Goal: Check status: Check status

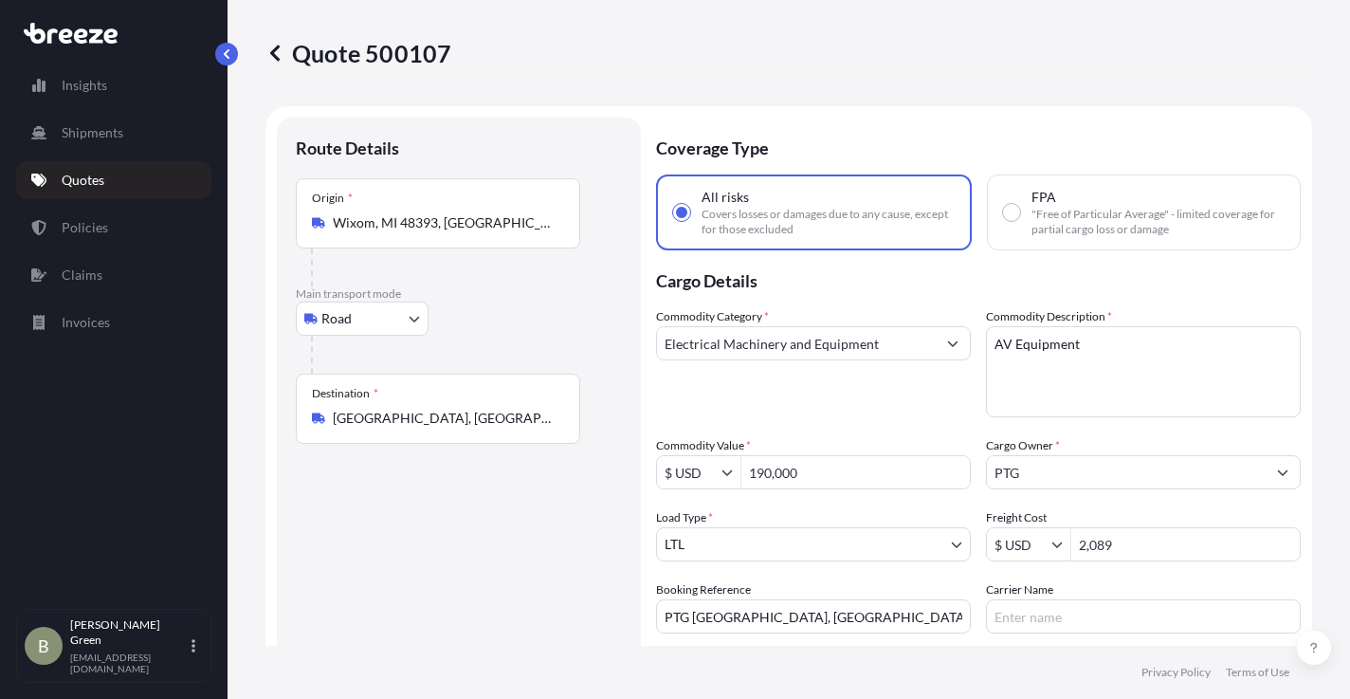
select select "Road"
select select "1"
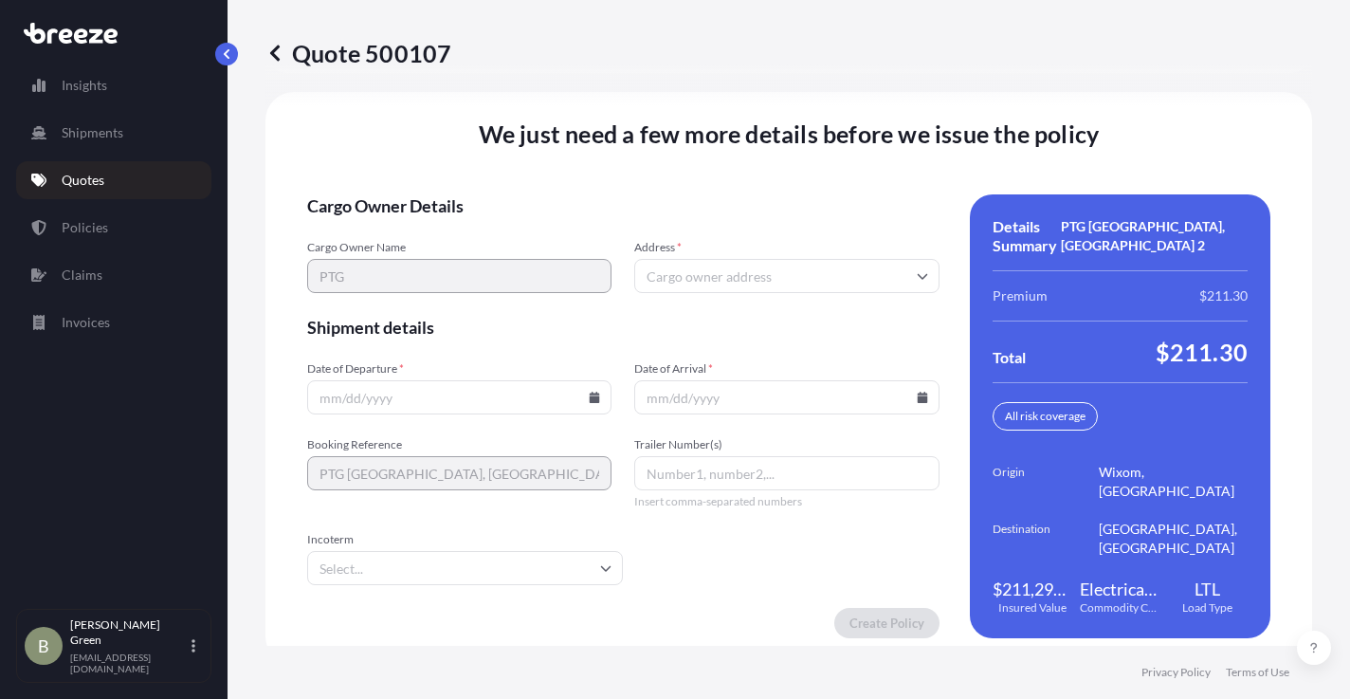
scroll to position [2697, 0]
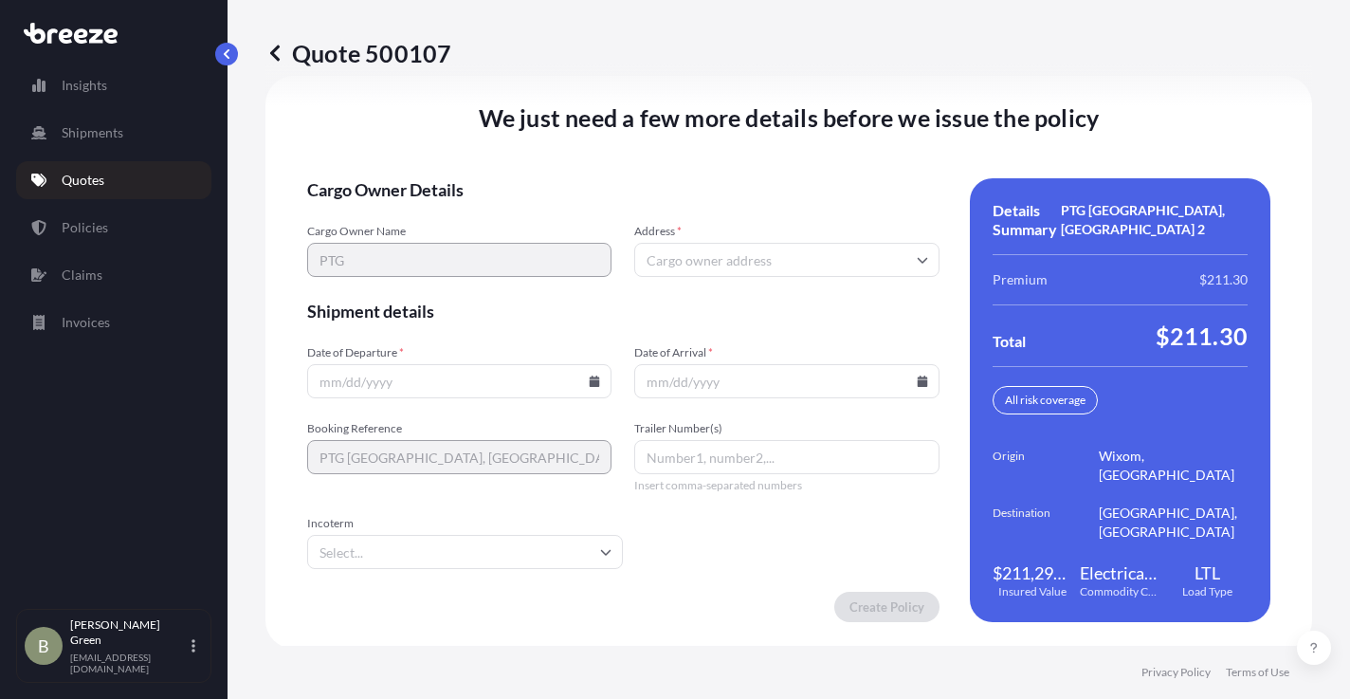
click at [669, 253] on input "Address *" at bounding box center [786, 260] width 304 height 34
click at [669, 258] on input "Address *" at bounding box center [786, 260] width 304 height 34
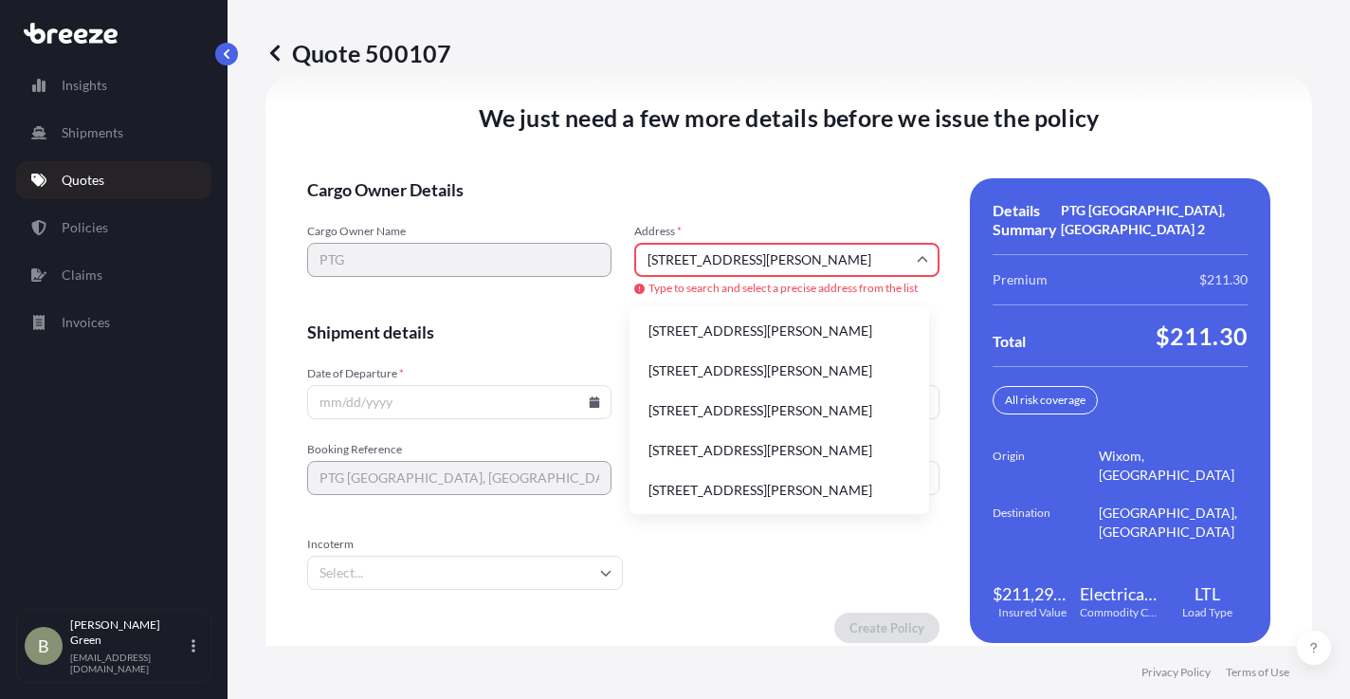
click at [728, 328] on li "[STREET_ADDRESS][PERSON_NAME]" at bounding box center [779, 331] width 284 height 36
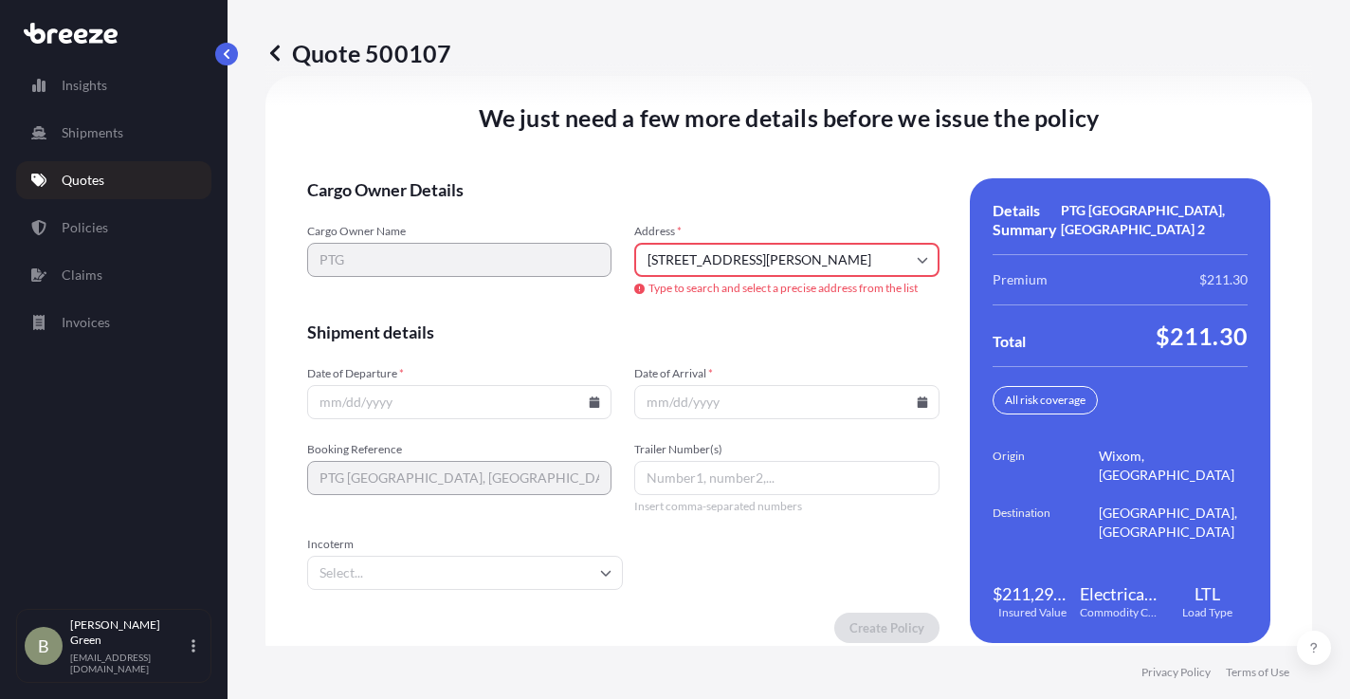
type input "[STREET_ADDRESS][PERSON_NAME]"
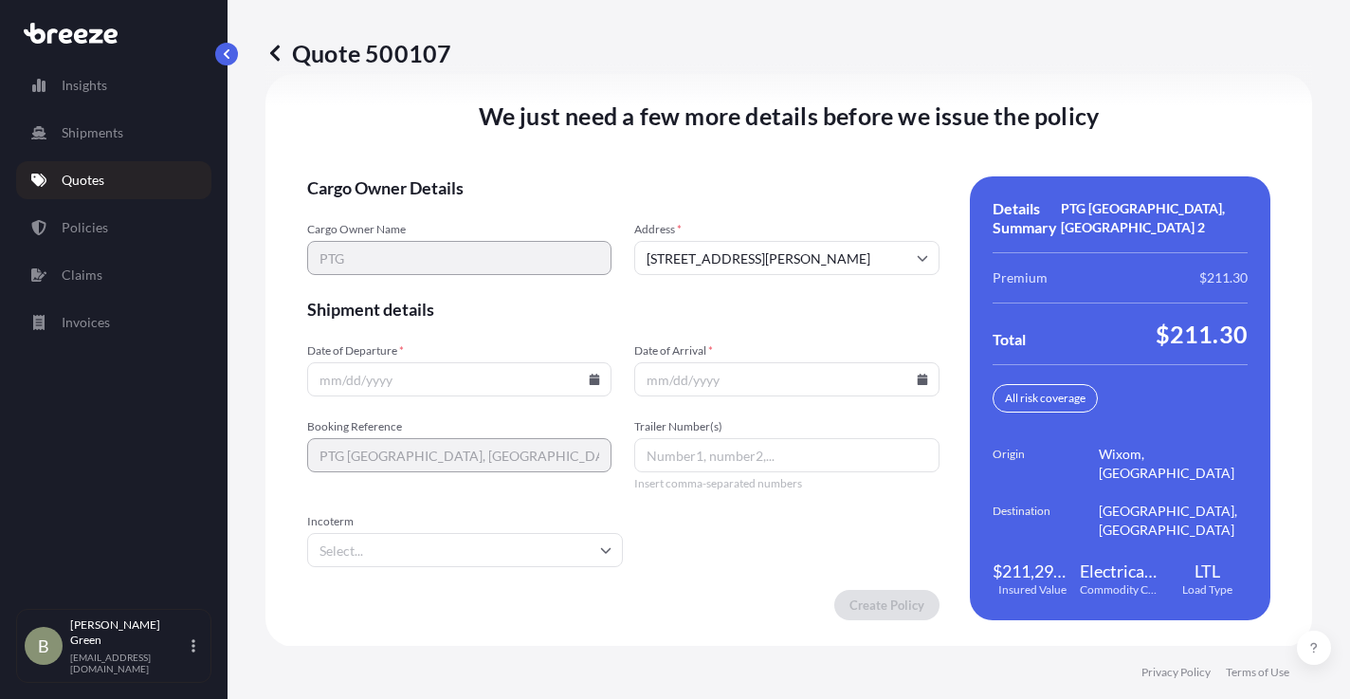
scroll to position [2699, 0]
click at [452, 375] on input "Date of Departure *" at bounding box center [459, 378] width 304 height 34
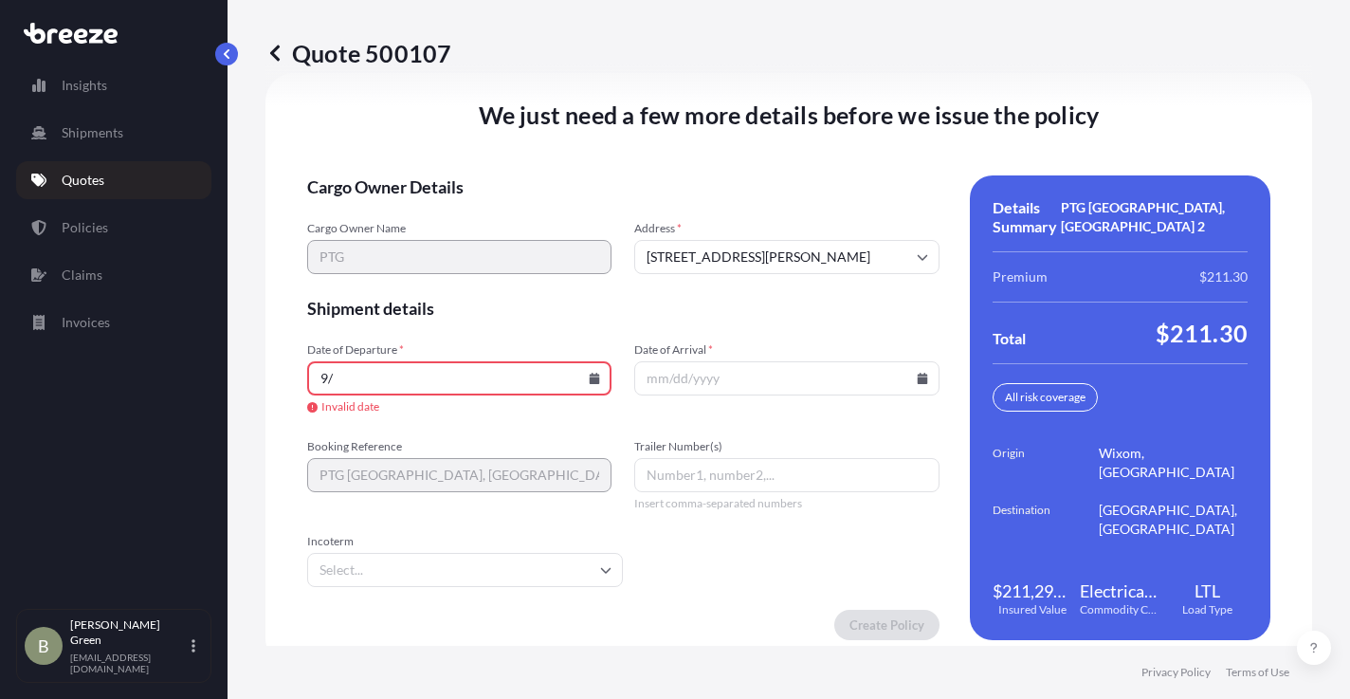
type input "9"
click at [590, 381] on icon at bounding box center [595, 378] width 10 height 11
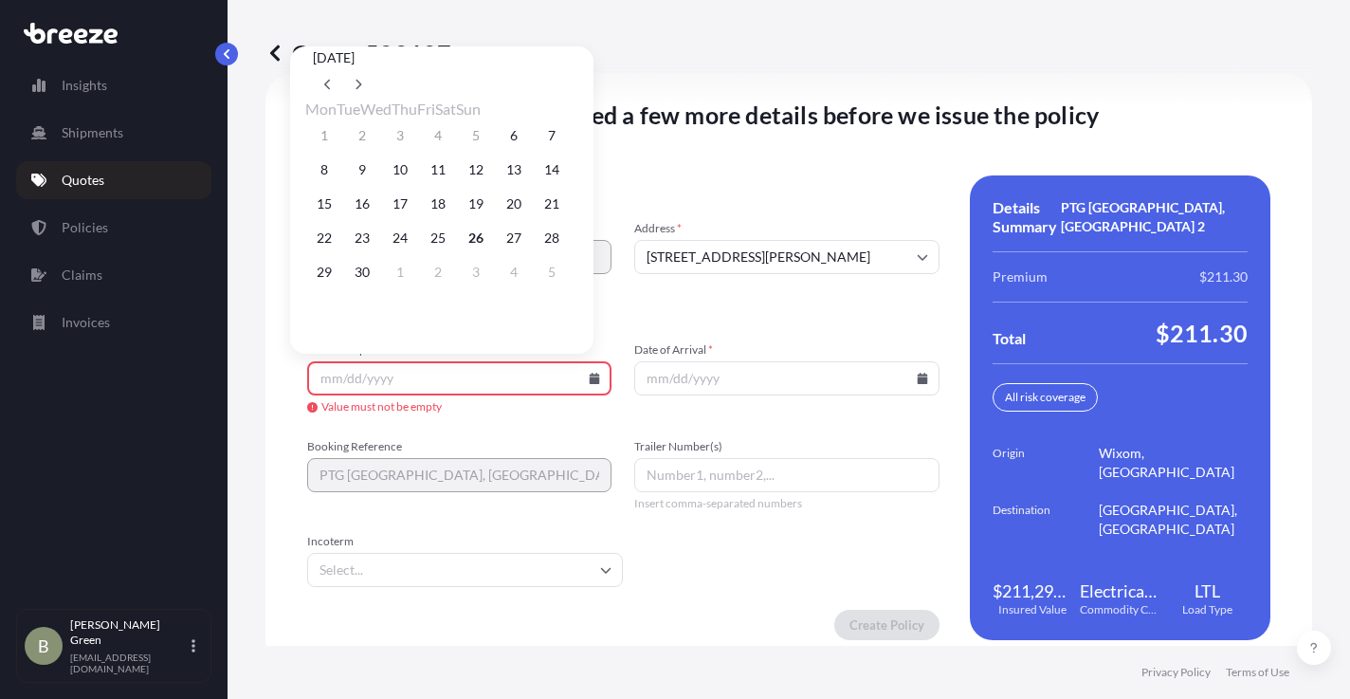
click at [322, 286] on button "29" at bounding box center [324, 272] width 30 height 30
type input "[DATE]"
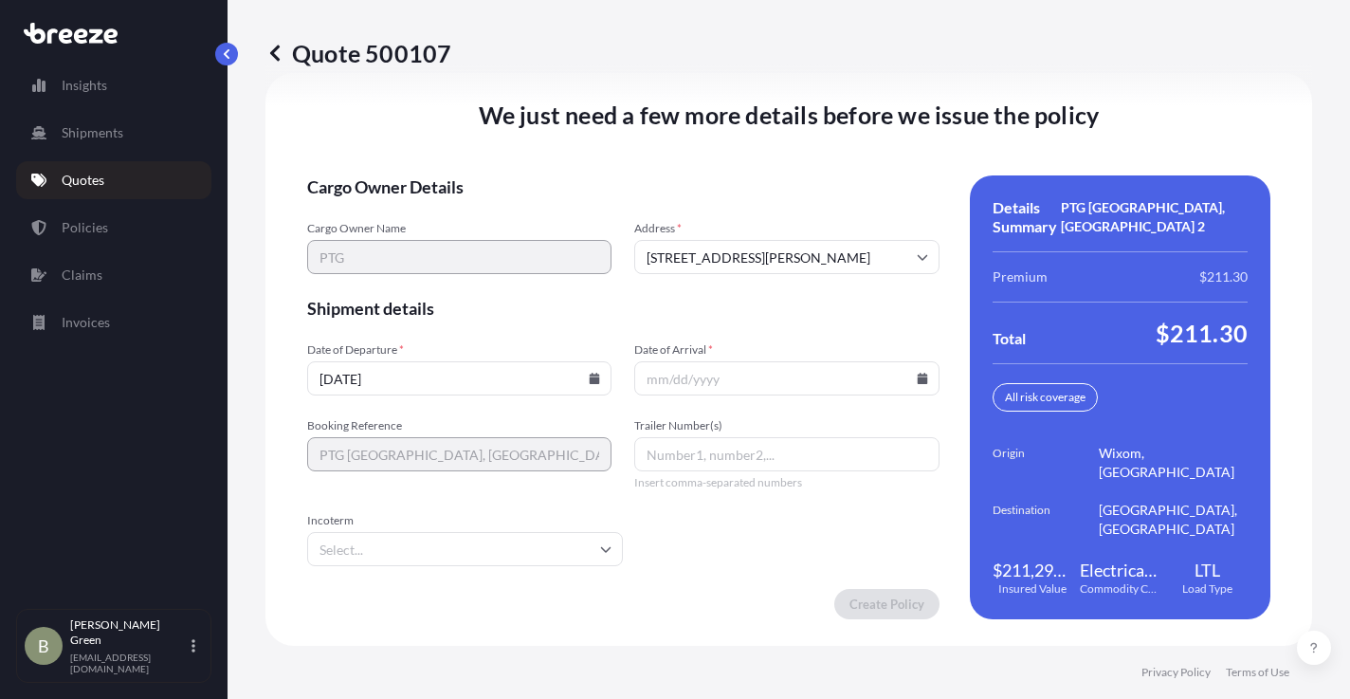
click at [683, 386] on input "Date of Arrival *" at bounding box center [786, 378] width 304 height 34
click at [917, 376] on icon at bounding box center [922, 378] width 11 height 11
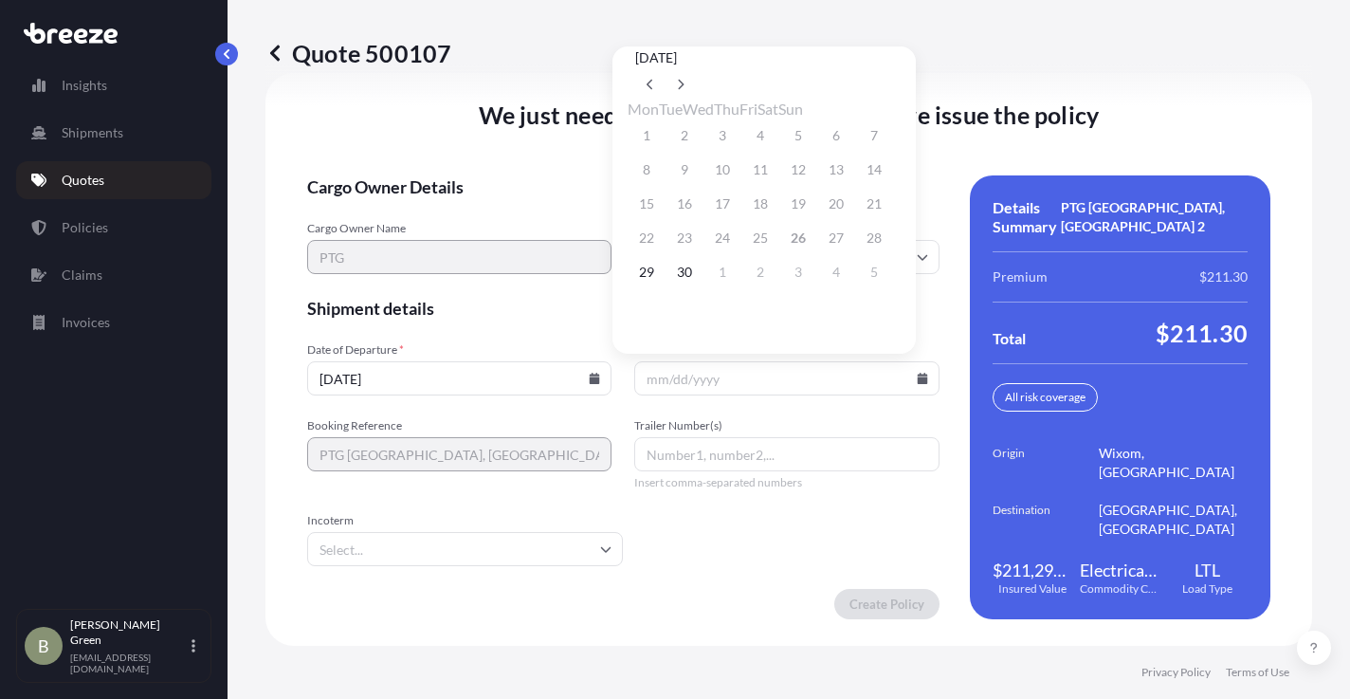
click at [693, 278] on button "30" at bounding box center [684, 272] width 30 height 30
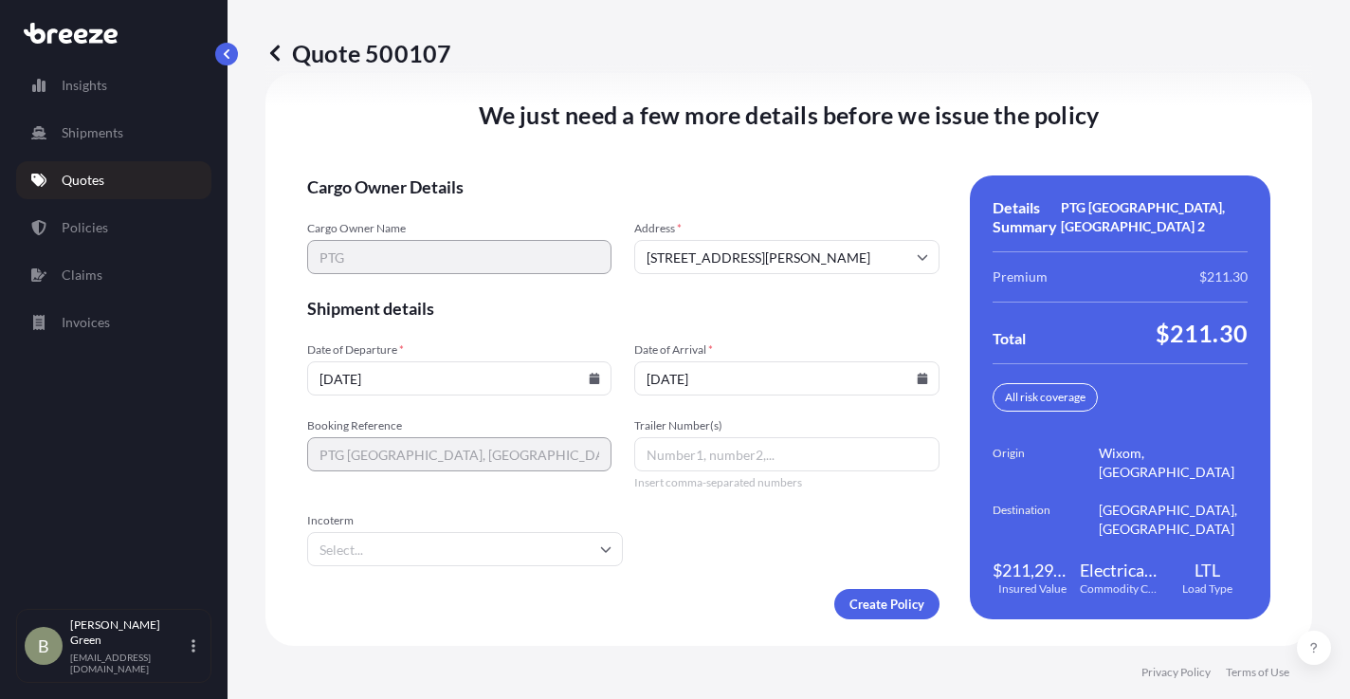
type input "[DATE]"
click at [496, 311] on span "Shipment details" at bounding box center [623, 308] width 632 height 23
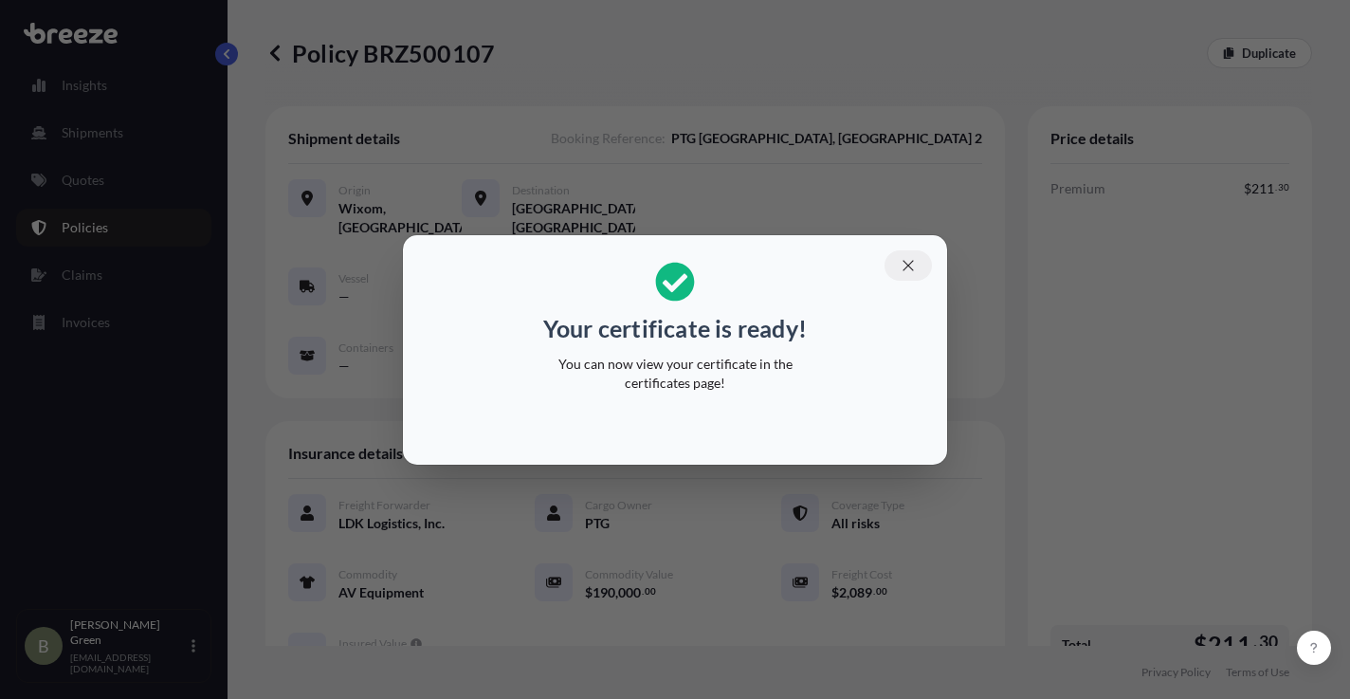
click at [905, 278] on button "button" at bounding box center [908, 265] width 47 height 30
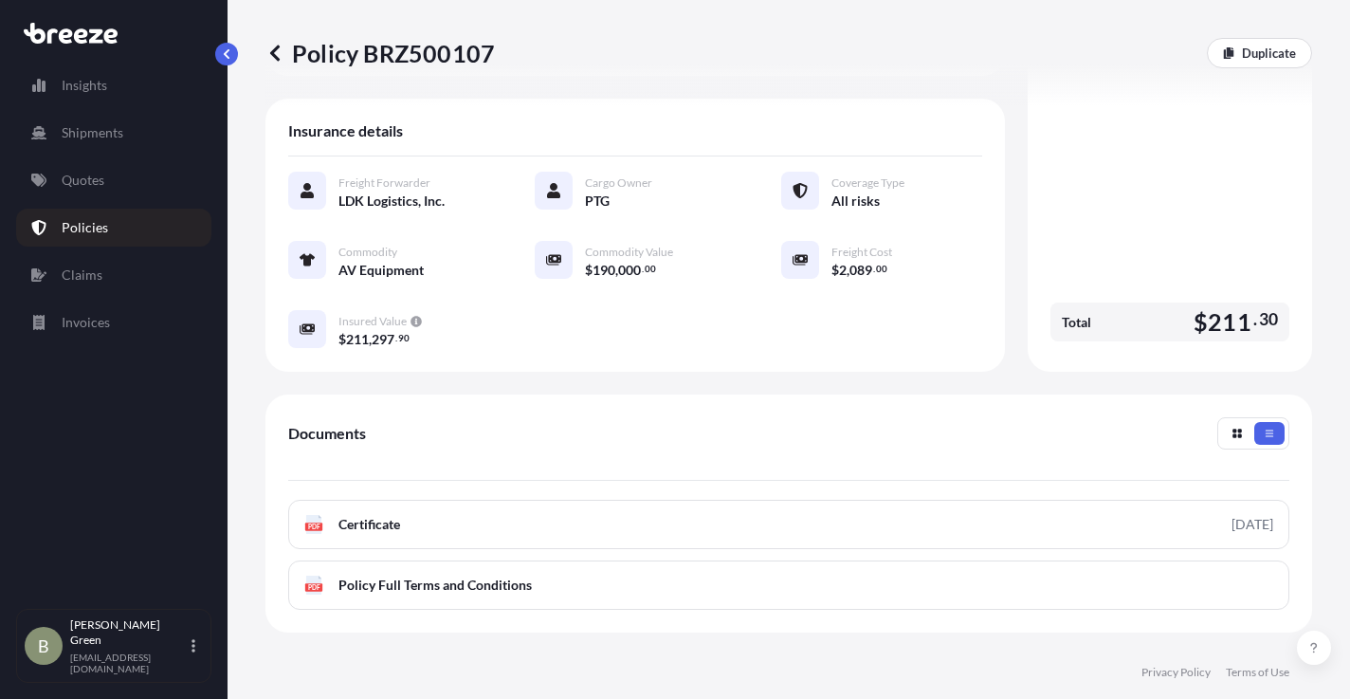
scroll to position [379, 0]
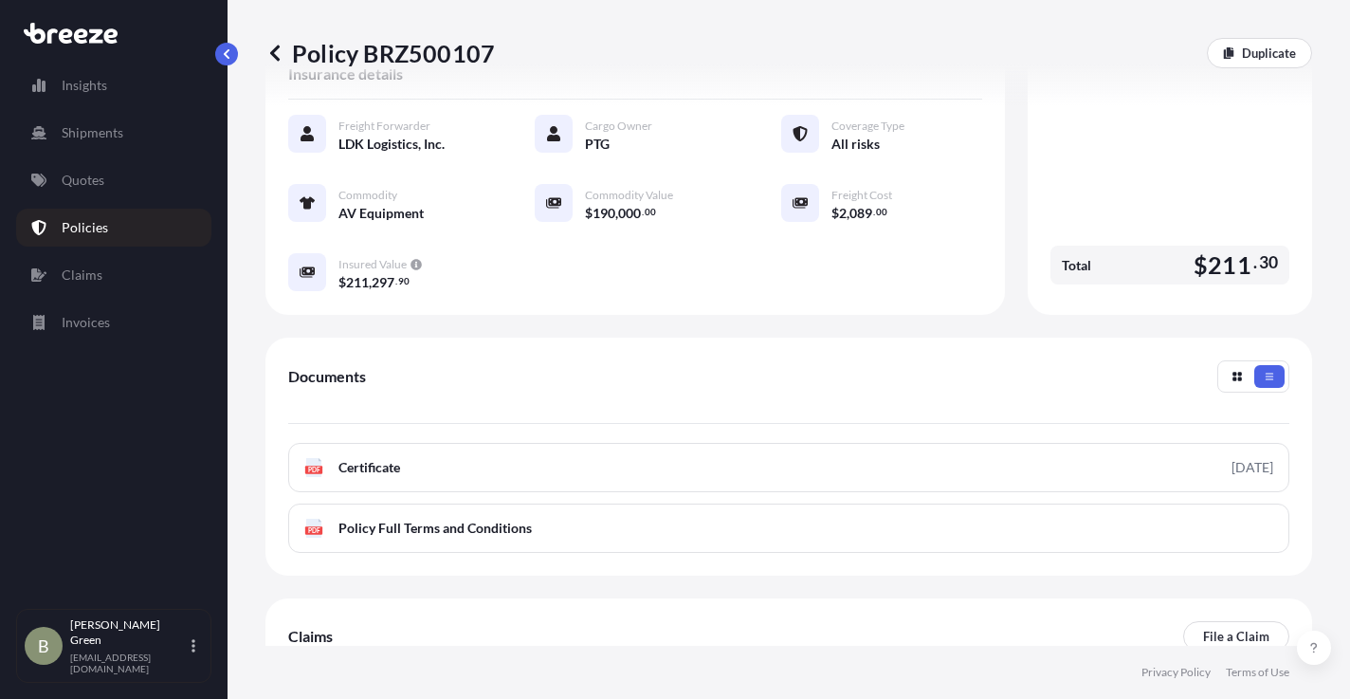
click at [399, 472] on span "Certificate" at bounding box center [369, 467] width 62 height 19
click at [505, 48] on div "Policy BRZ500107 Duplicate" at bounding box center [788, 53] width 1047 height 30
click at [490, 49] on p "Policy BRZ500107" at bounding box center [379, 53] width 229 height 30
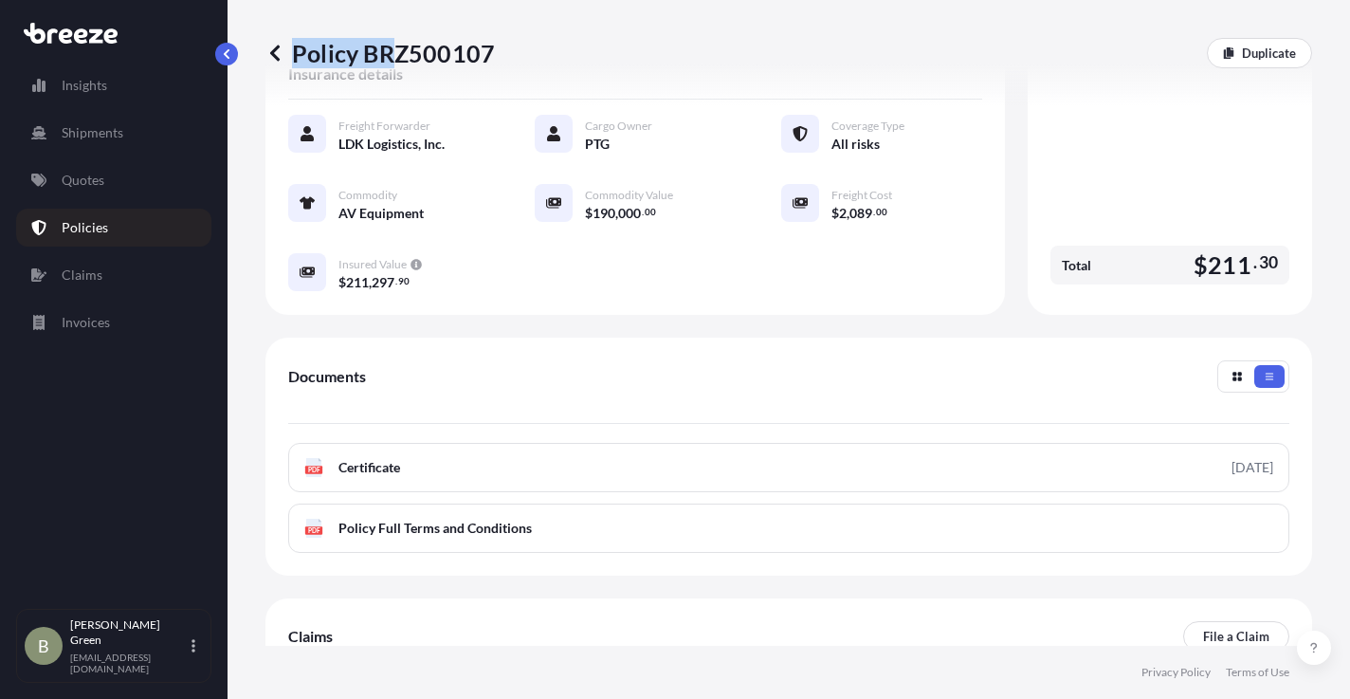
drag, startPoint x: 447, startPoint y: 55, endPoint x: 397, endPoint y: 57, distance: 49.3
click at [397, 57] on div "Policy BRZ500107 Duplicate" at bounding box center [788, 53] width 1047 height 30
click at [364, 57] on p "Policy BRZ500107" at bounding box center [379, 53] width 229 height 30
click at [364, 52] on p "Policy BRZ500107" at bounding box center [379, 53] width 229 height 30
drag, startPoint x: 435, startPoint y: 59, endPoint x: 525, endPoint y: 64, distance: 90.2
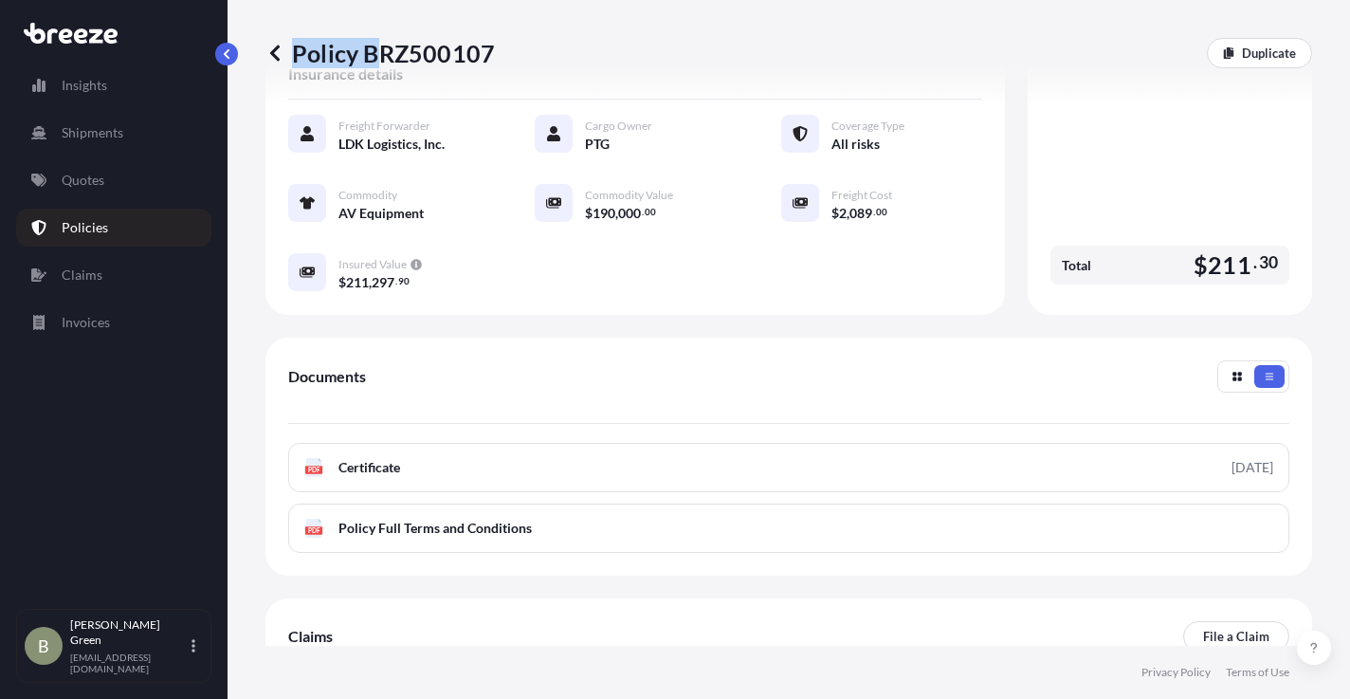
click at [525, 64] on div "Policy BRZ500107 Duplicate" at bounding box center [788, 53] width 1047 height 30
click at [372, 47] on p "Policy BRZ500107" at bounding box center [379, 53] width 229 height 30
drag, startPoint x: 366, startPoint y: 47, endPoint x: 489, endPoint y: 48, distance: 123.3
click at [489, 48] on p "Policy BRZ500107" at bounding box center [379, 53] width 229 height 30
copy p "BRZ500107"
